Goal: Task Accomplishment & Management: Use online tool/utility

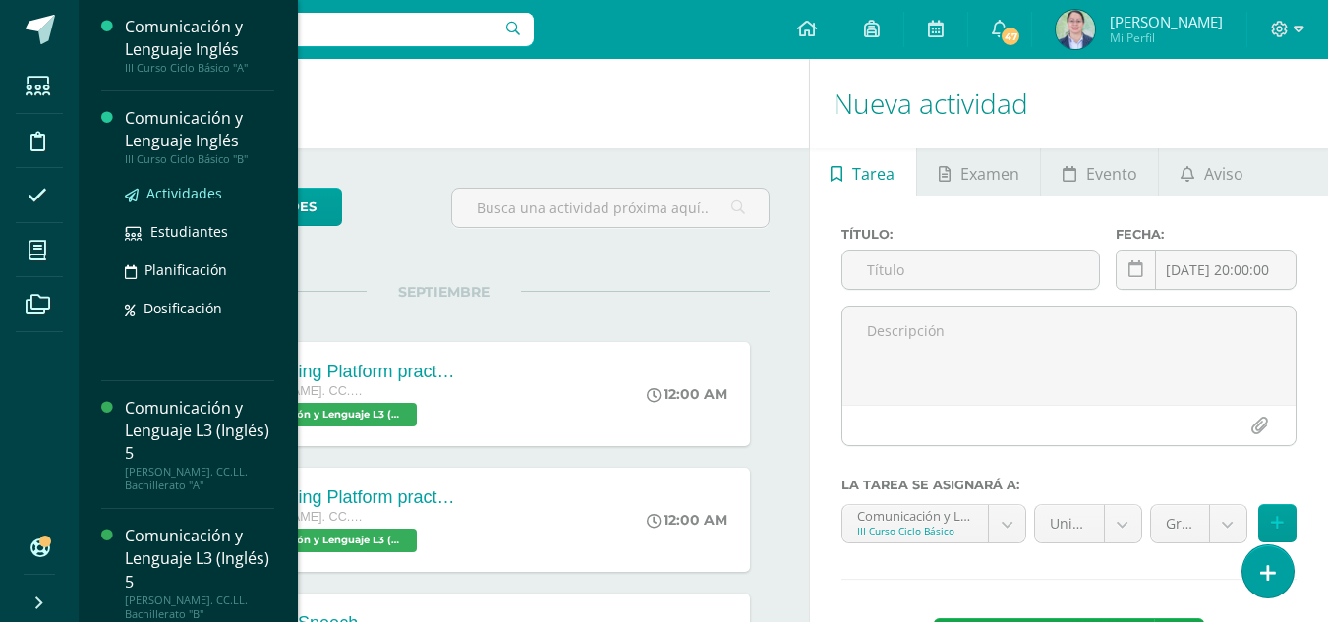
click at [175, 195] on span "Actividades" at bounding box center [184, 193] width 76 height 19
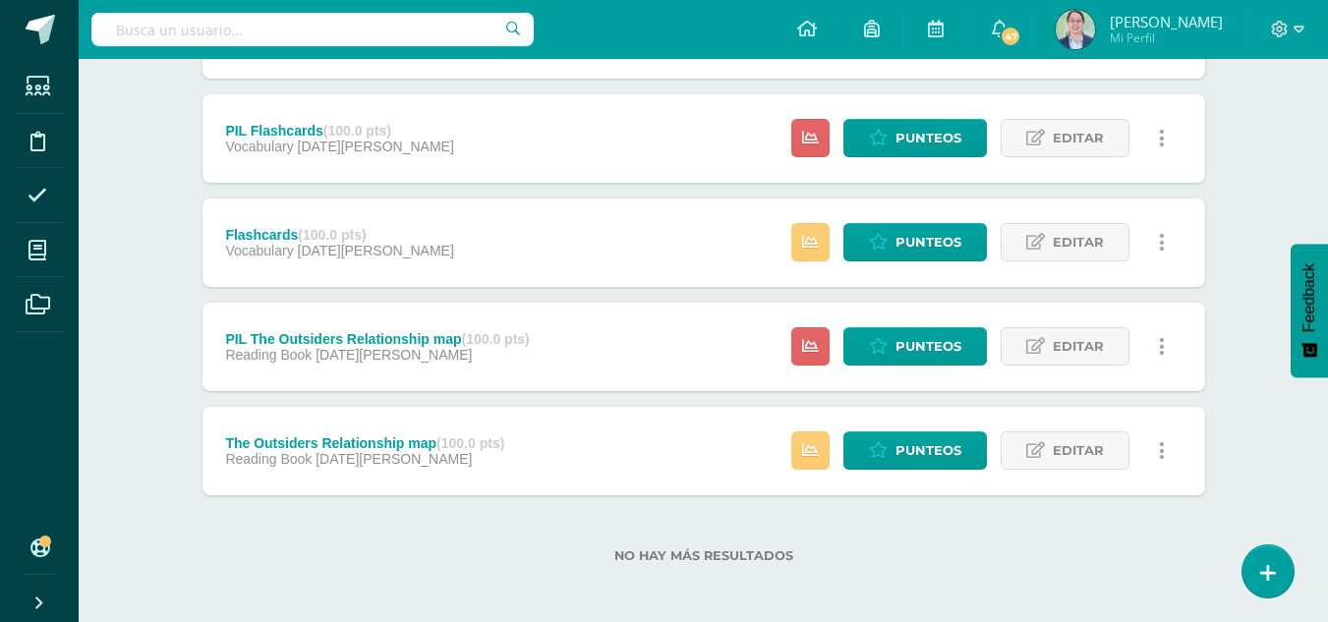
scroll to position [3154, 0]
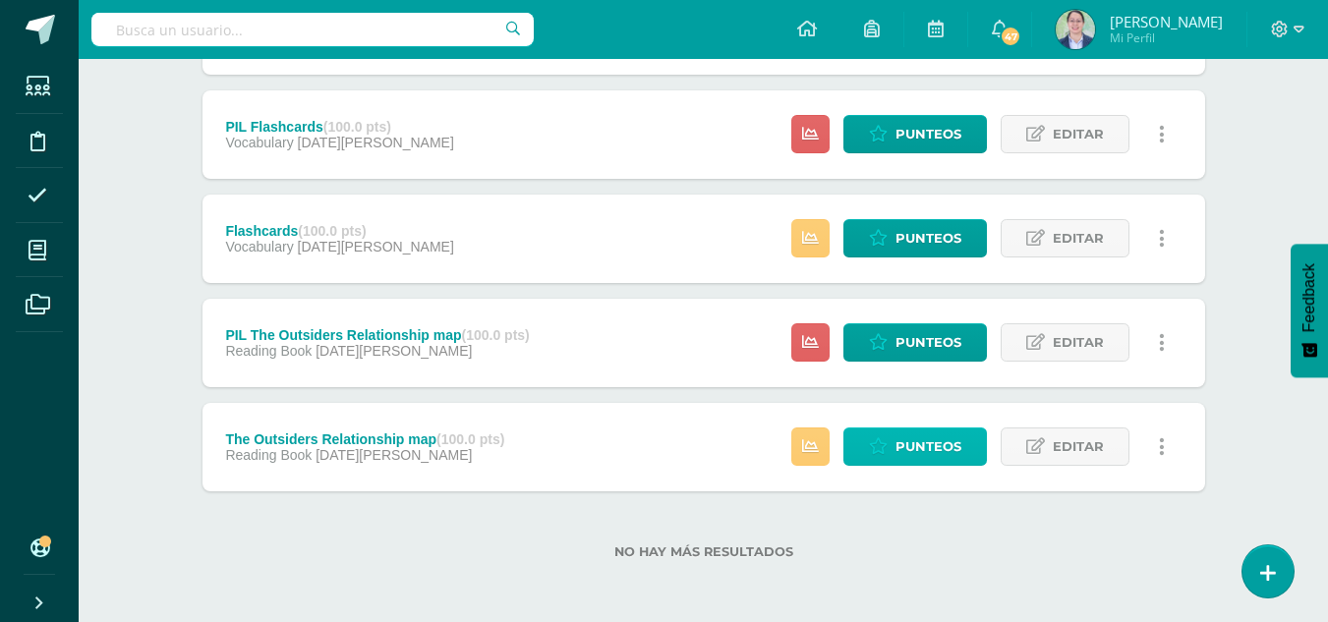
click at [903, 444] on span "Punteos" at bounding box center [928, 447] width 66 height 36
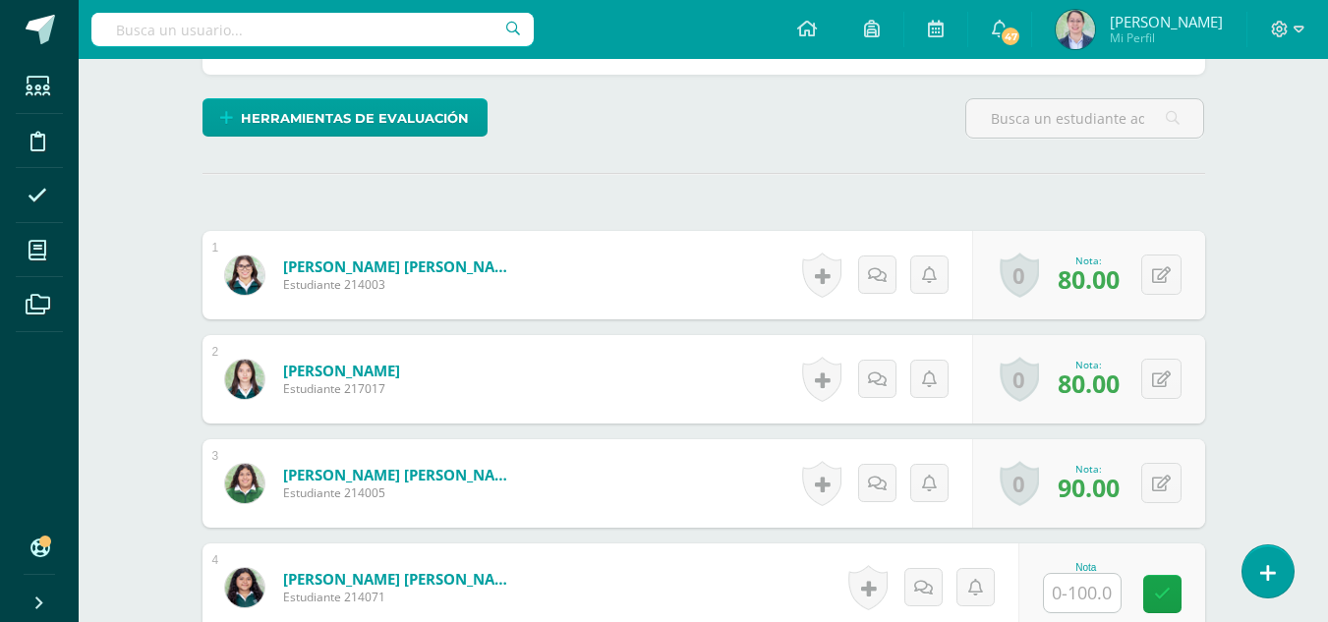
scroll to position [569, 0]
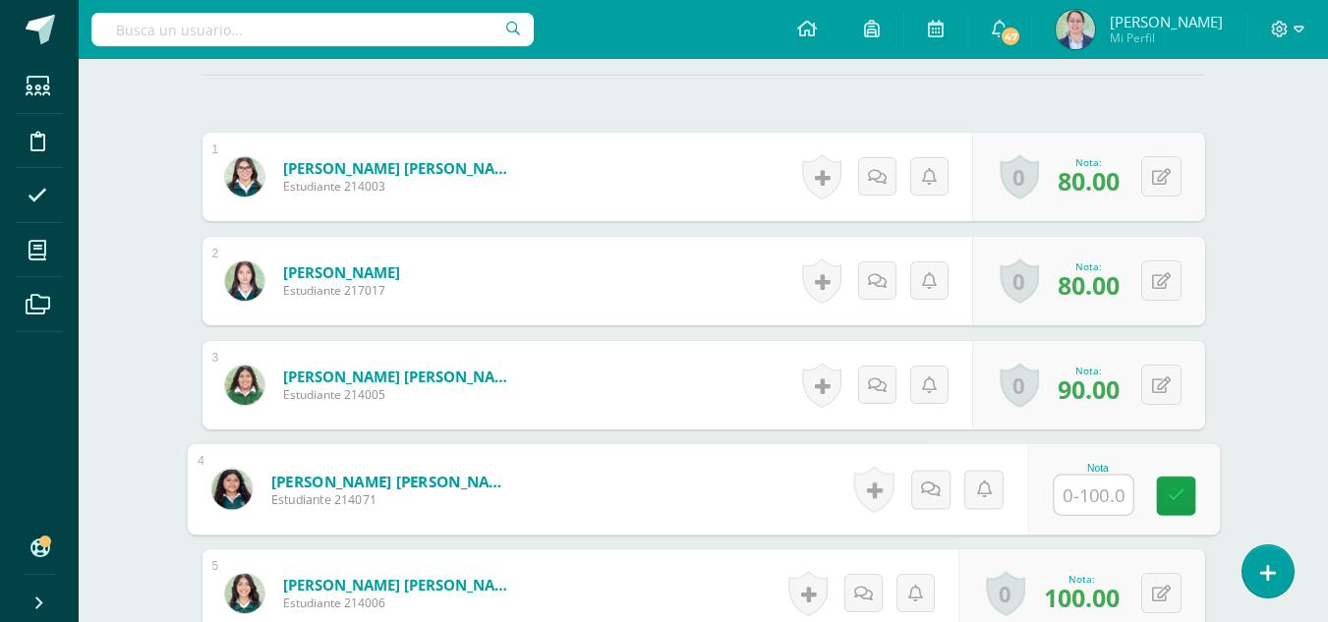
click at [1073, 492] on input "text" at bounding box center [1093, 495] width 79 height 39
type input "80"
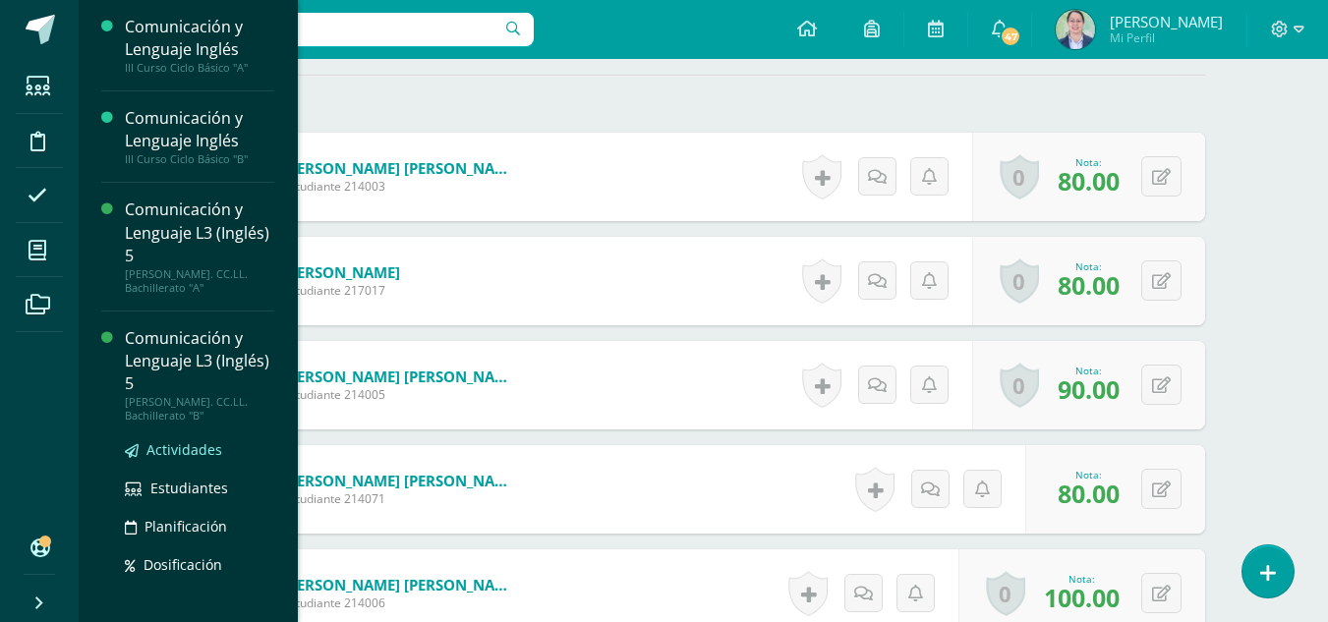
click at [177, 453] on span "Actividades" at bounding box center [184, 449] width 76 height 19
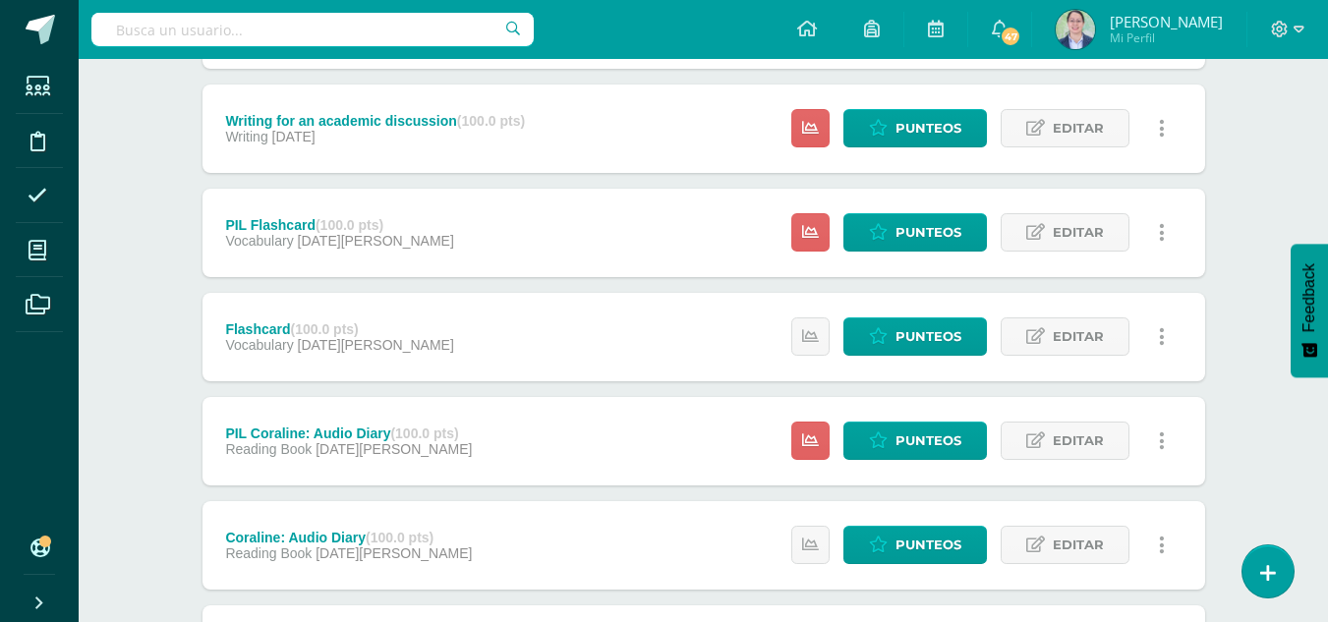
scroll to position [2443, 0]
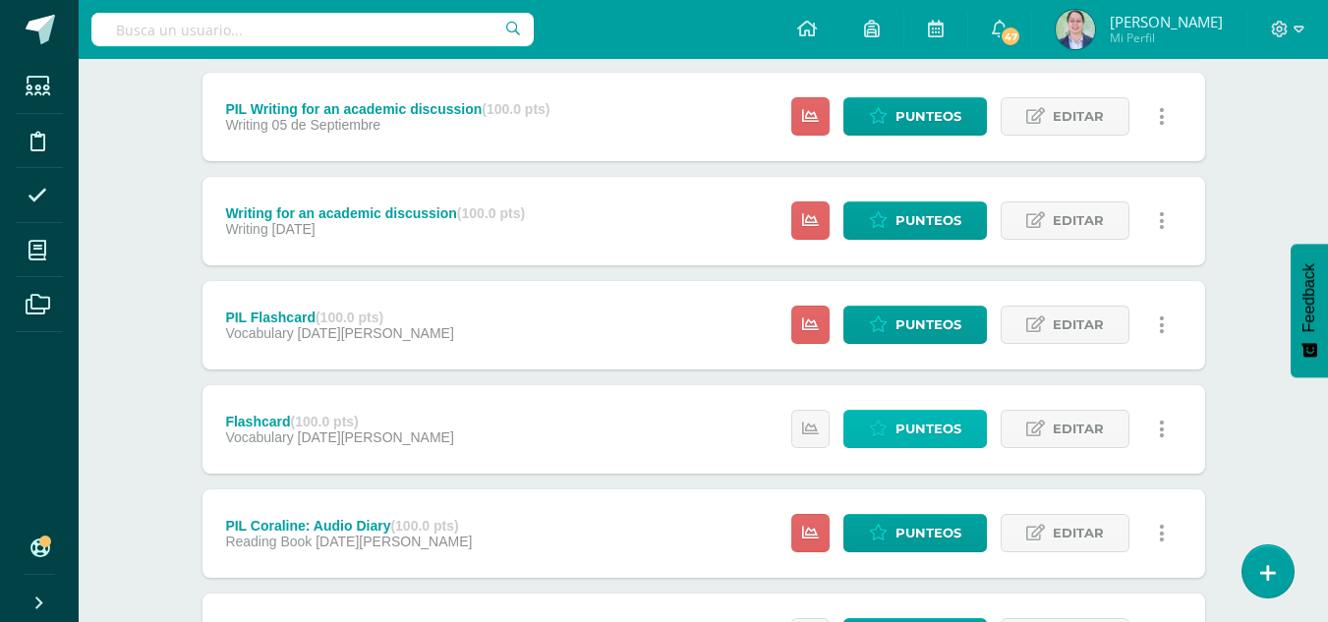
click at [921, 435] on span "Punteos" at bounding box center [928, 429] width 66 height 36
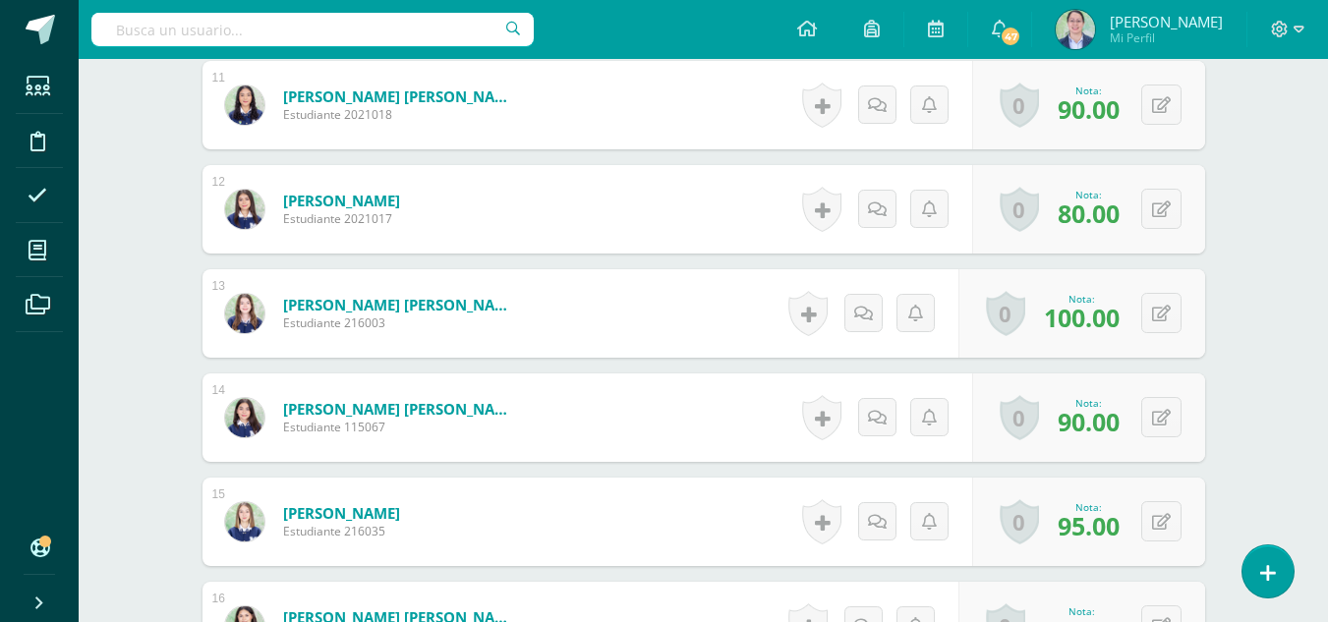
scroll to position [1718, 0]
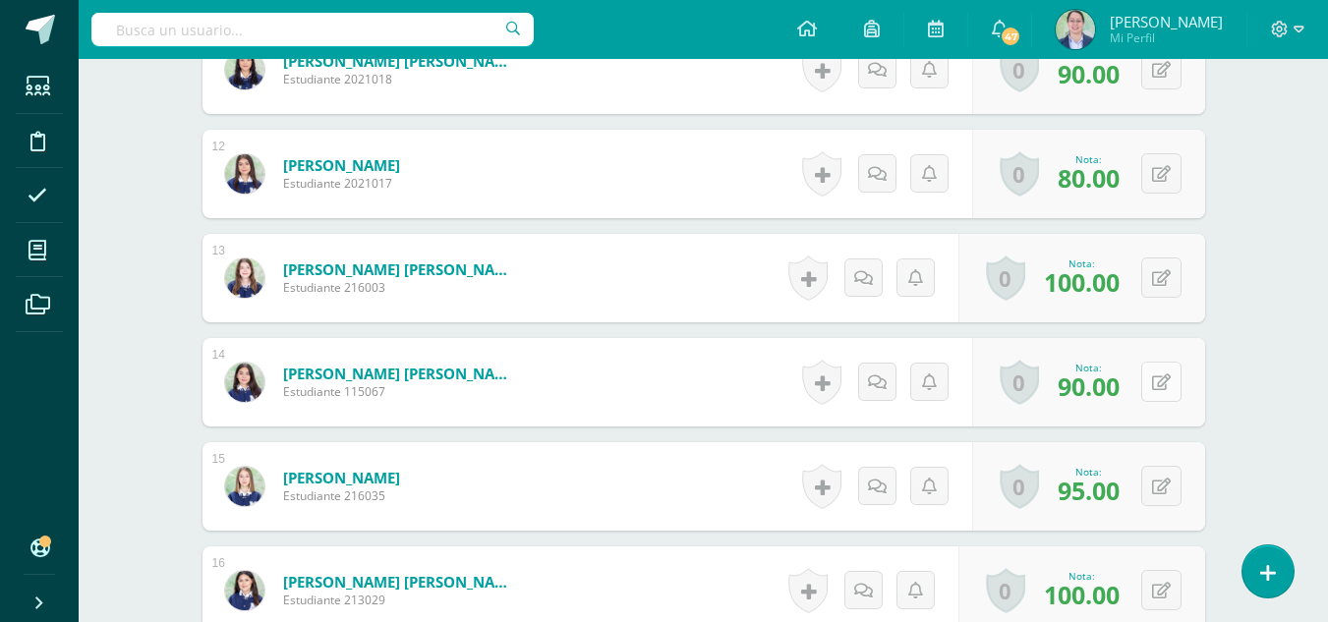
click at [1156, 385] on button at bounding box center [1161, 382] width 40 height 40
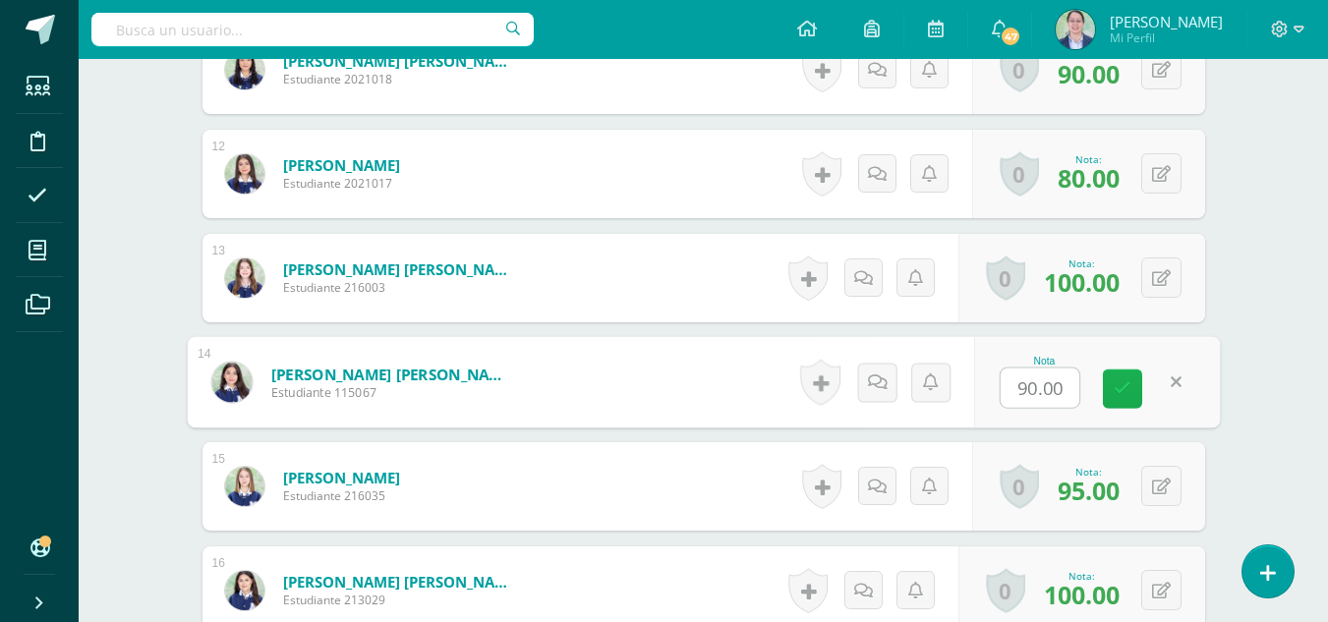
type input "0"
click at [1124, 387] on icon at bounding box center [1123, 388] width 18 height 17
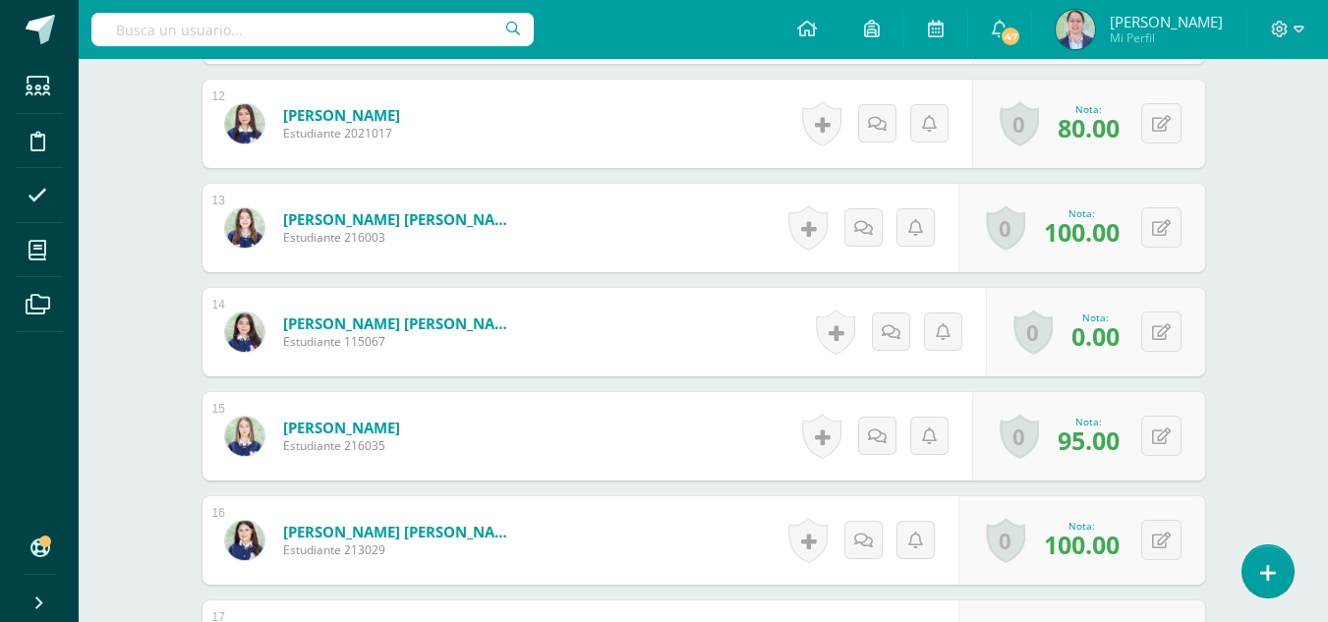
scroll to position [1816, 0]
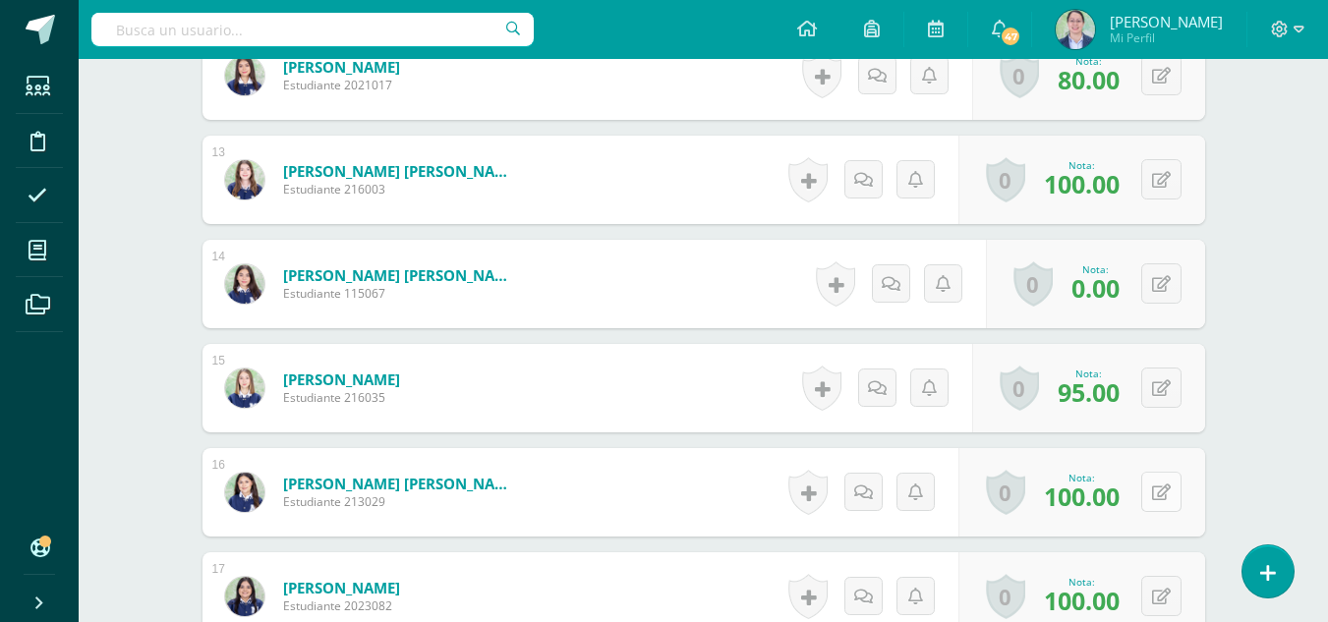
click at [1162, 500] on icon at bounding box center [1161, 493] width 19 height 17
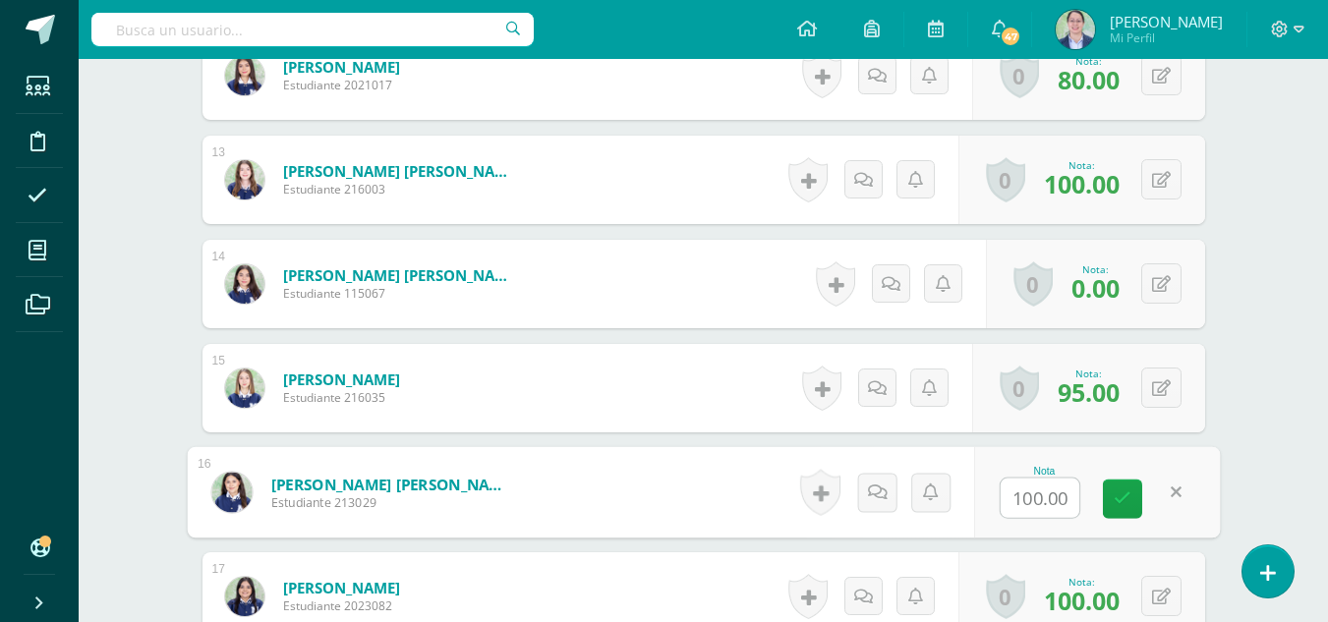
type input "0"
click at [1120, 504] on icon at bounding box center [1123, 498] width 18 height 17
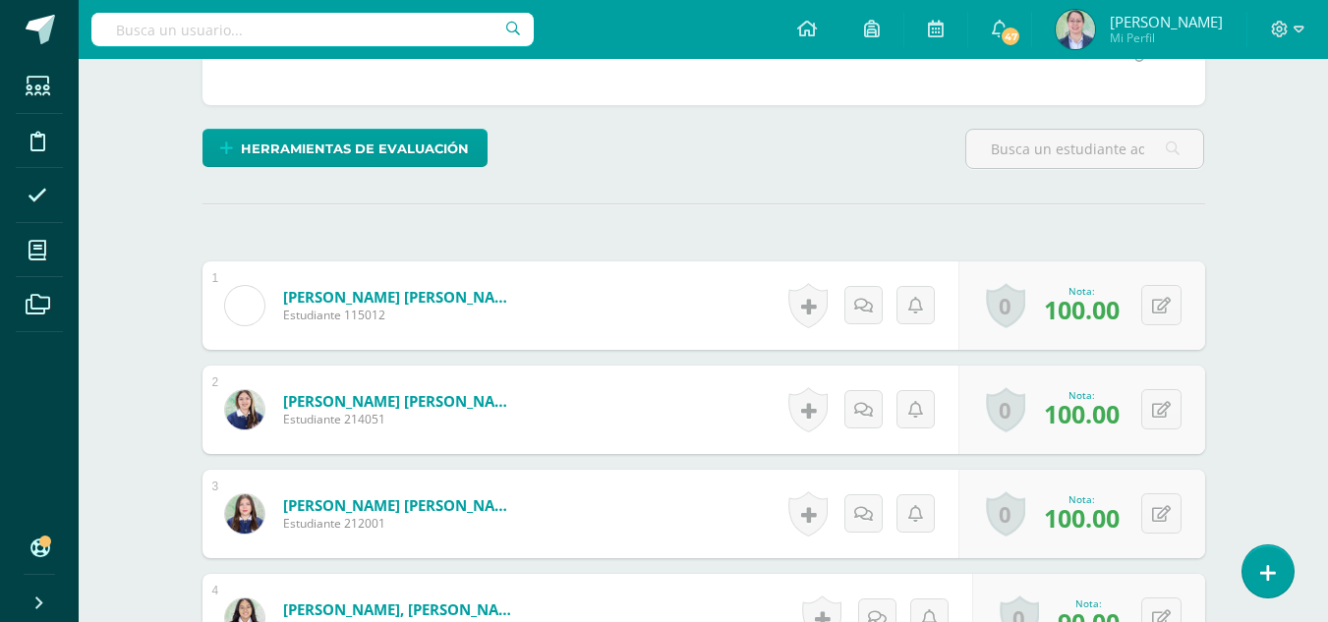
scroll to position [0, 0]
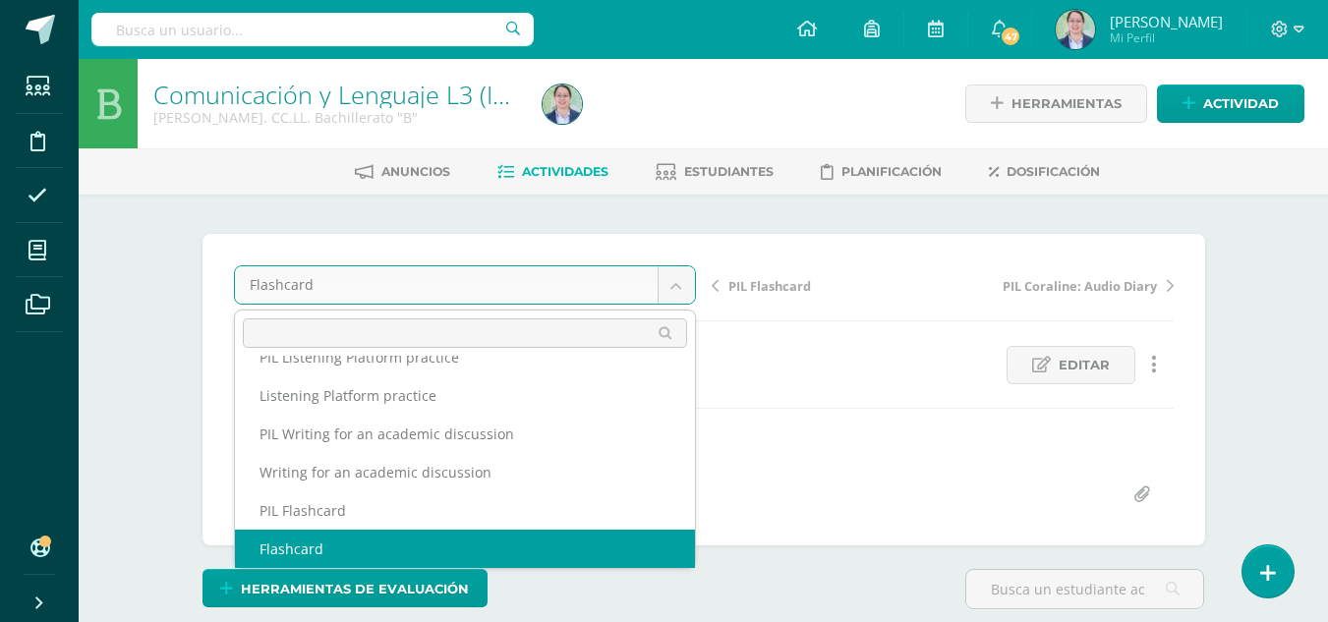
scroll to position [736, 0]
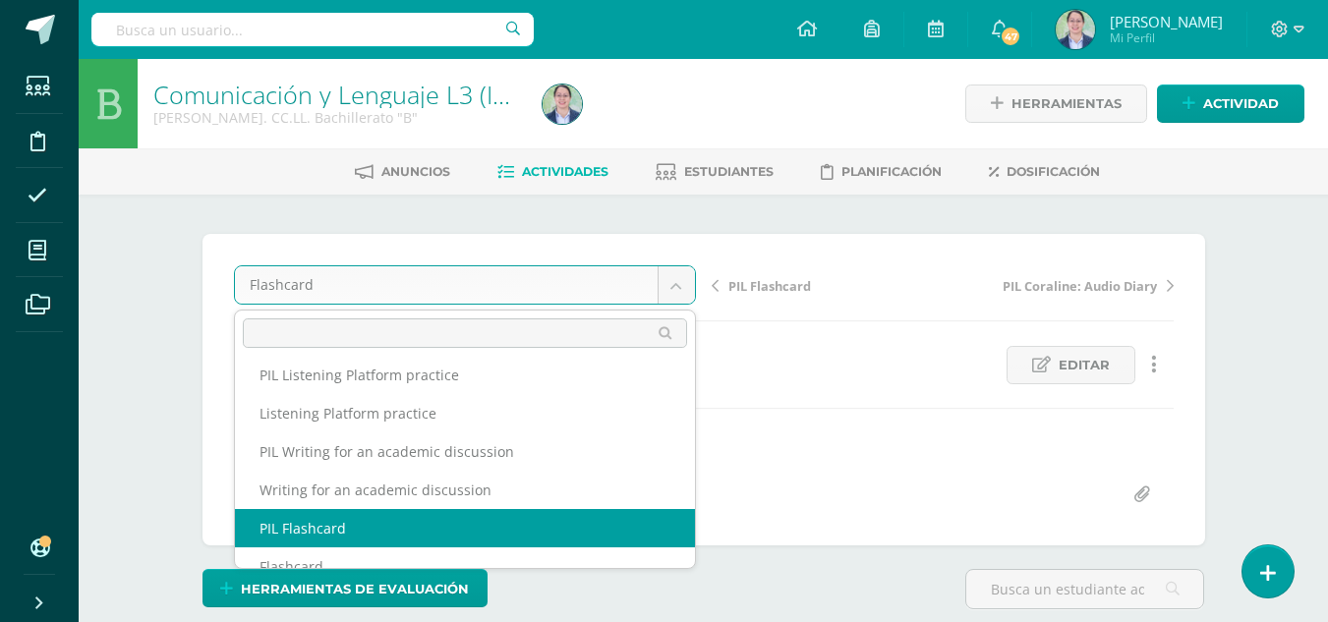
select select "/dashboard/teacher/grade-activity/262745/"
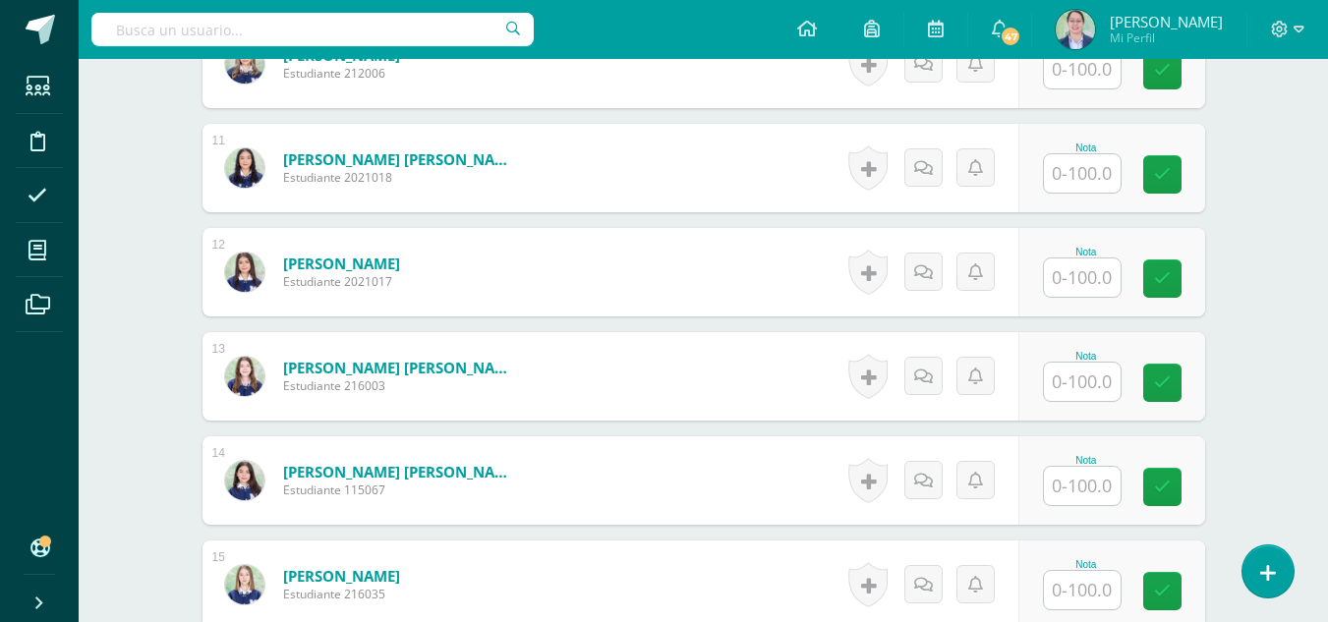
scroll to position [1718, 0]
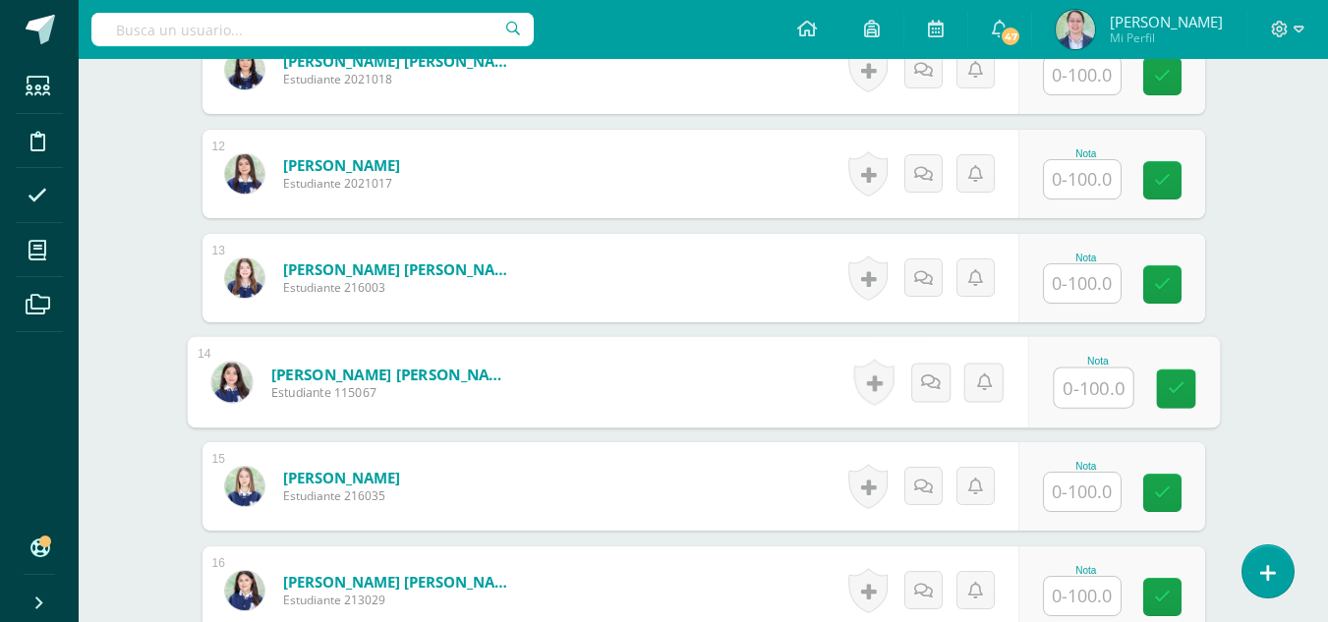
click at [1078, 396] on input "text" at bounding box center [1093, 388] width 79 height 39
type input "90"
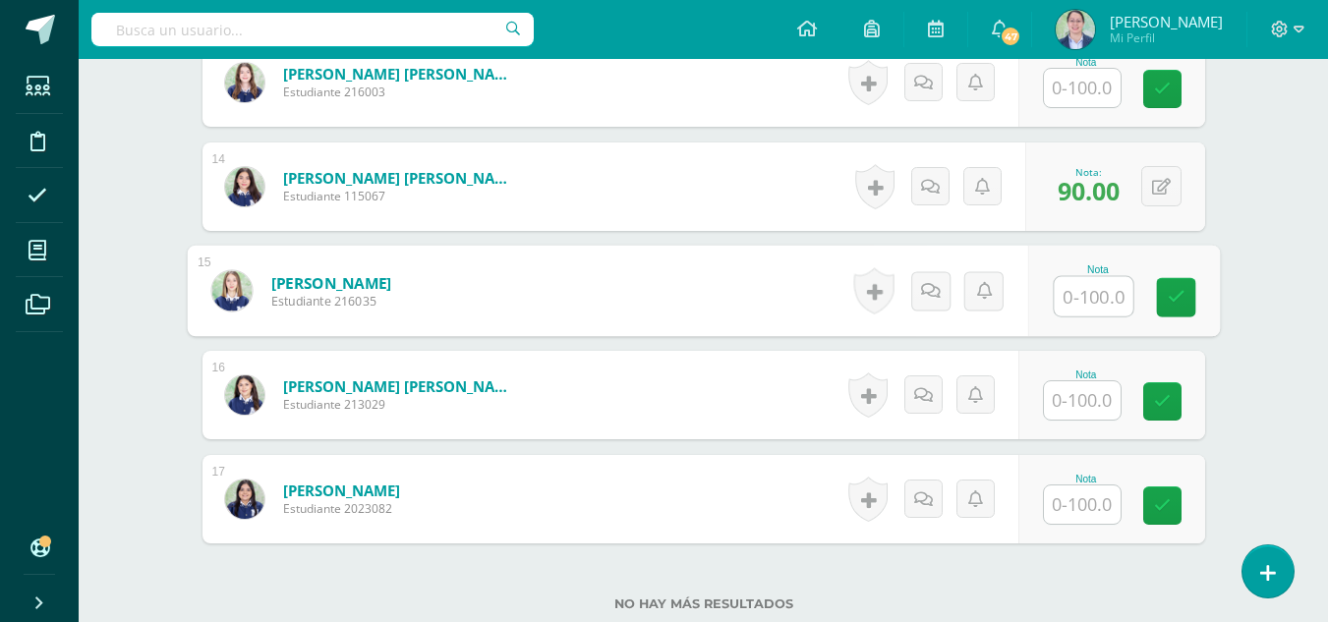
scroll to position [1915, 0]
click at [1109, 402] on input "text" at bounding box center [1082, 399] width 77 height 38
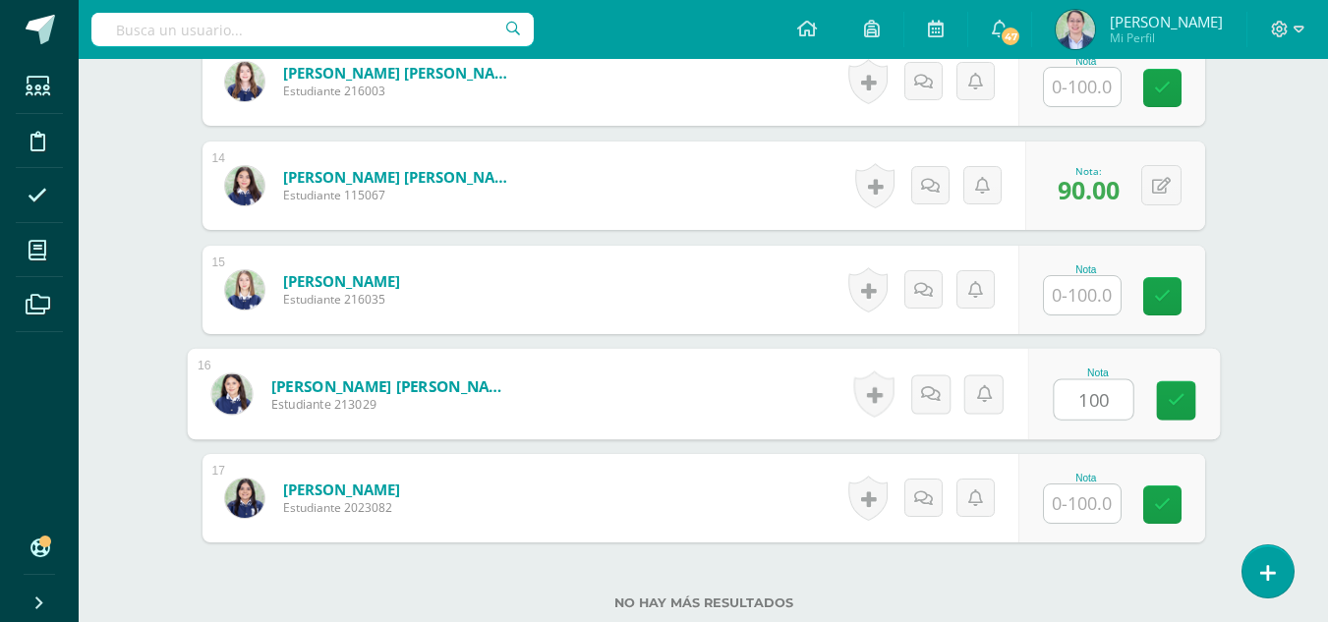
type input "100"
